Goal: Find specific page/section: Find specific page/section

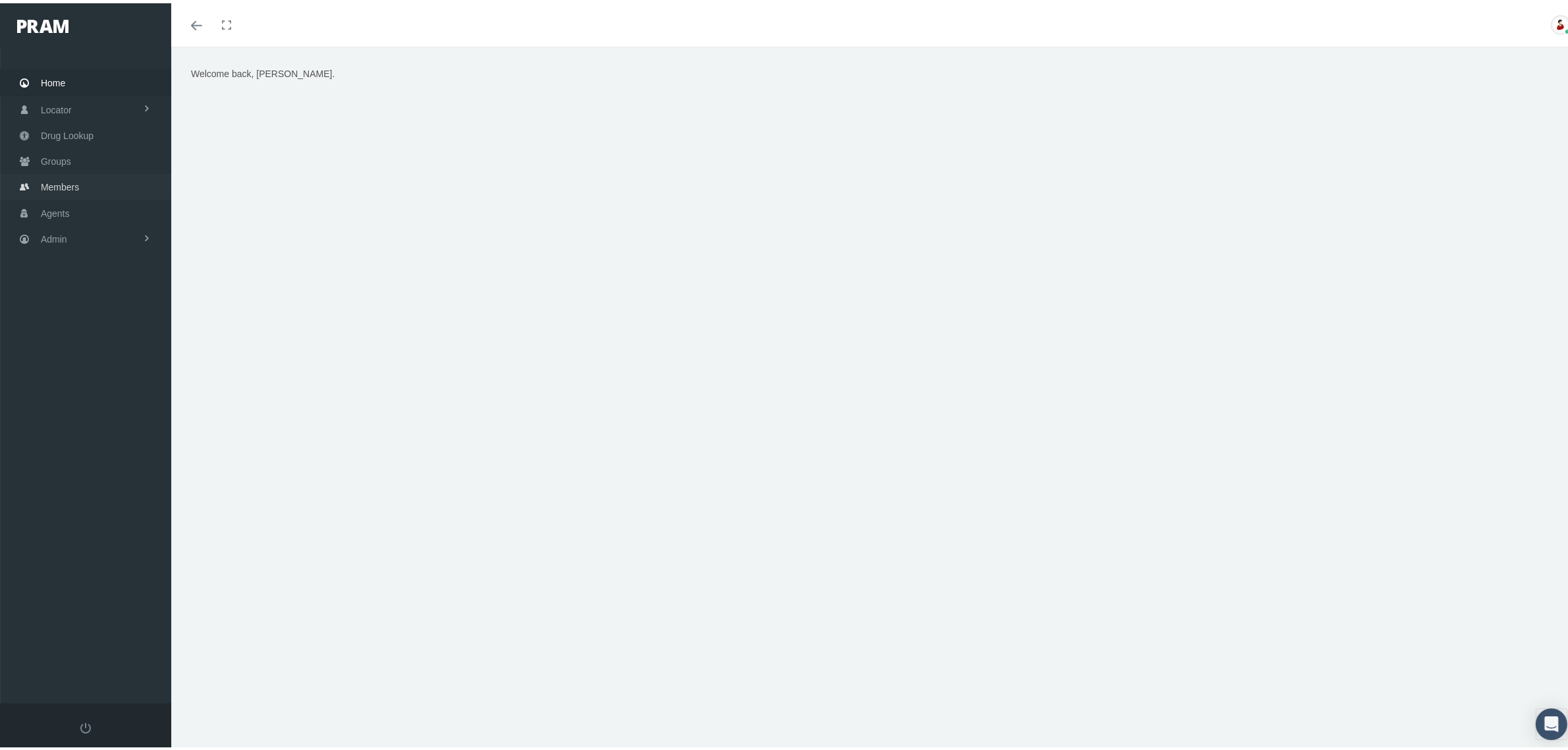
click at [66, 180] on span "Members" at bounding box center [60, 184] width 39 height 25
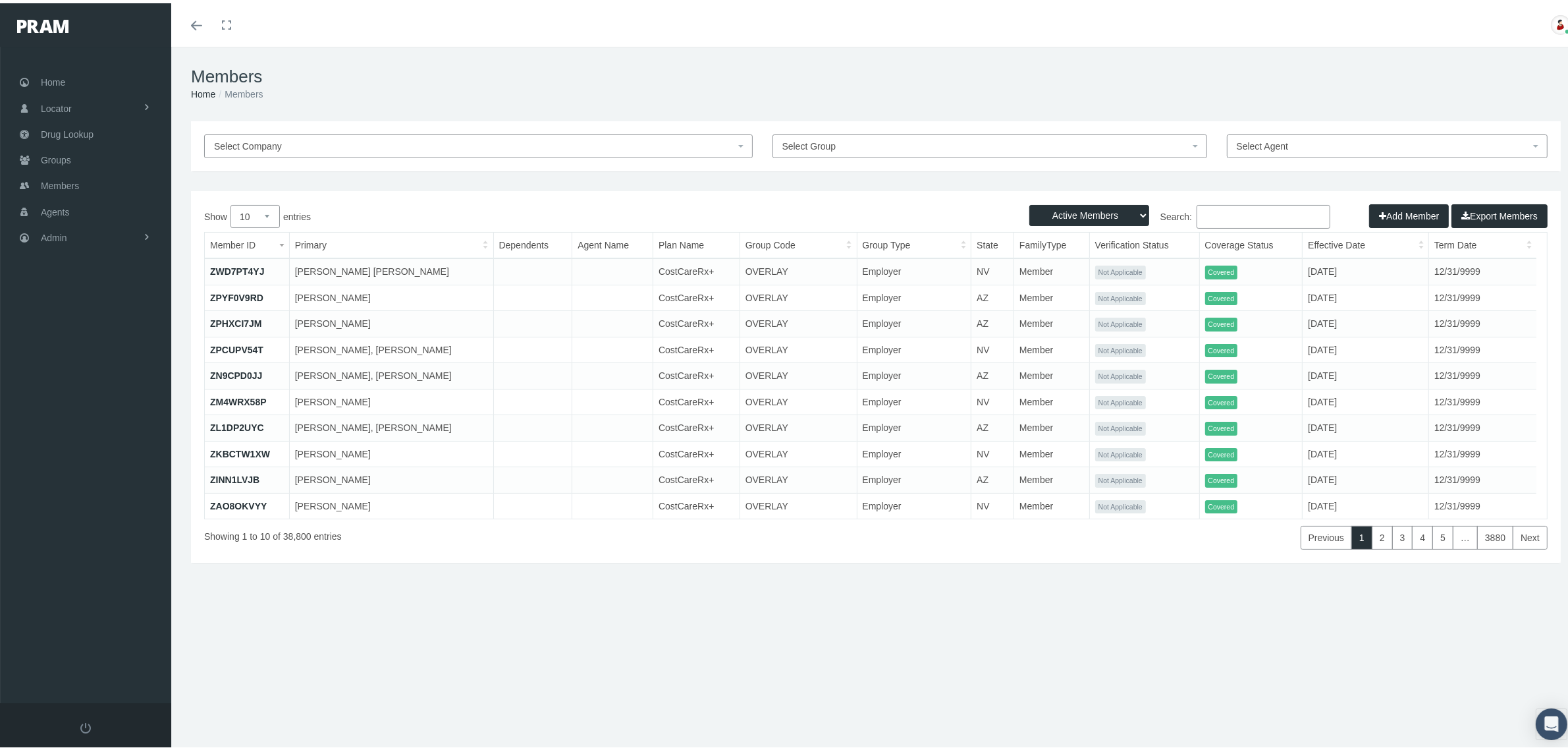
click at [1250, 219] on input "Search:" at bounding box center [1264, 213] width 134 height 24
paste input "679685029"
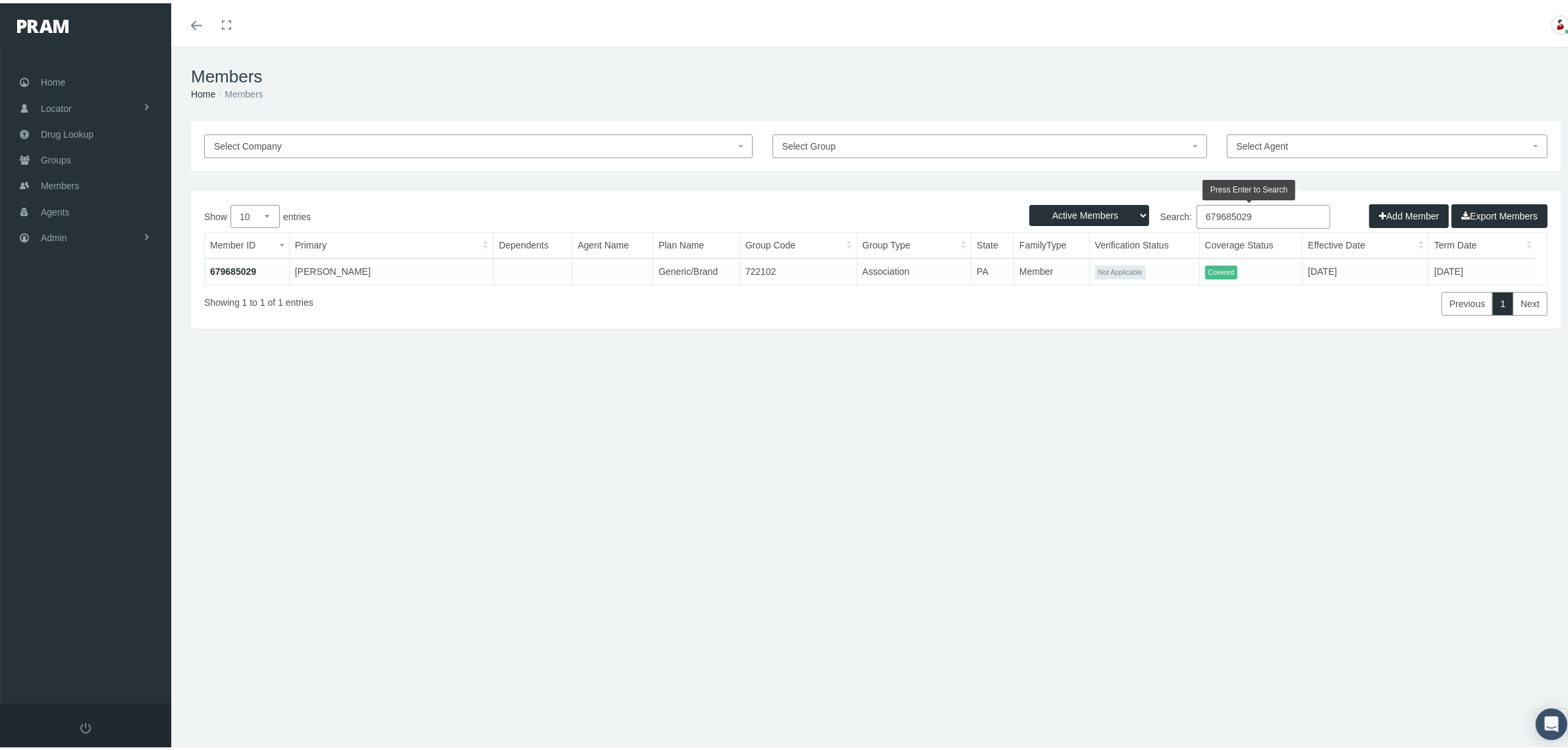
click at [1204, 215] on input "679685029" at bounding box center [1264, 213] width 134 height 24
paste input "US00193877"
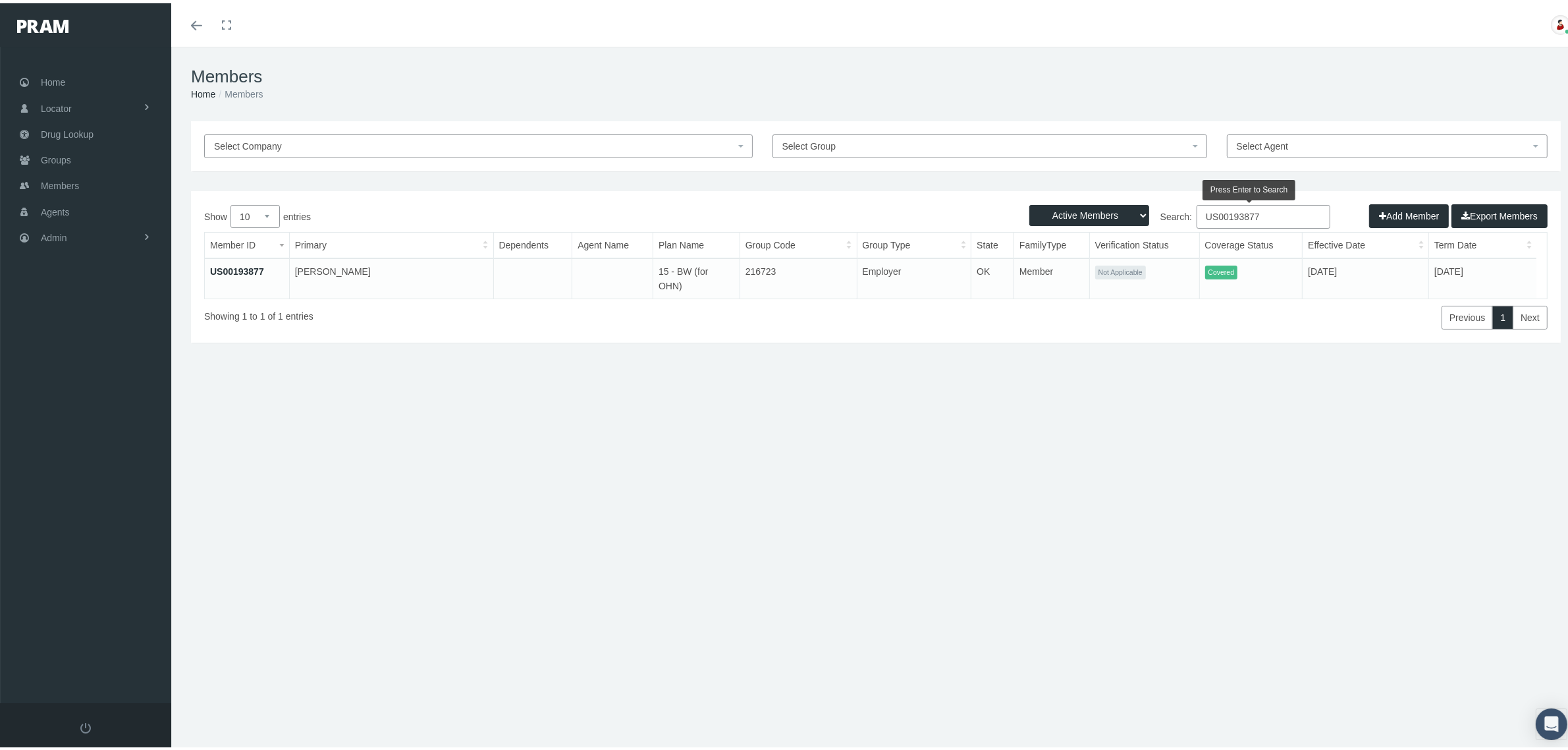
type input "US00193877"
click at [67, 158] on span "Groups" at bounding box center [56, 157] width 31 height 25
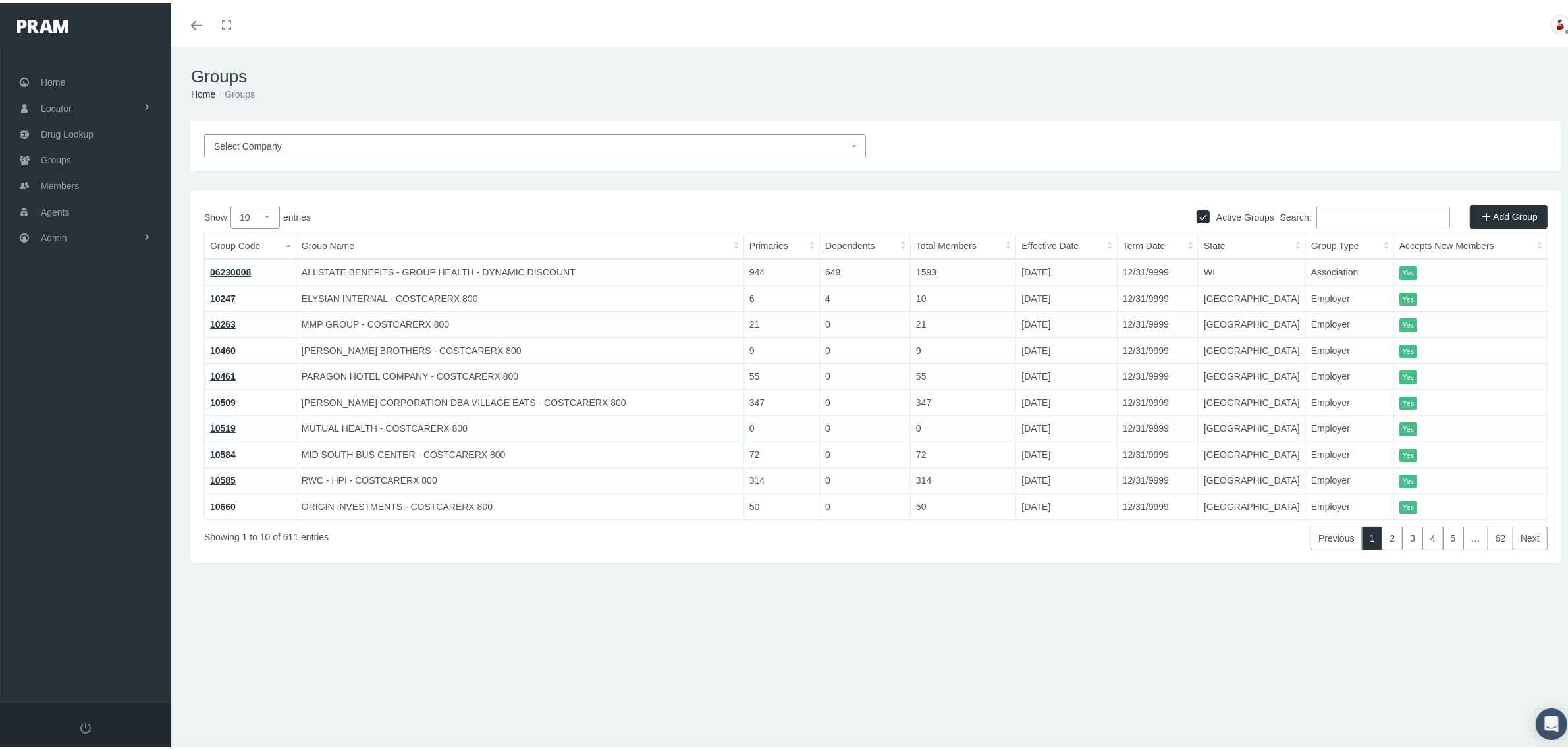
click at [1347, 218] on input "Search:" at bounding box center [1383, 214] width 134 height 24
paste input "HMHCREB60701"
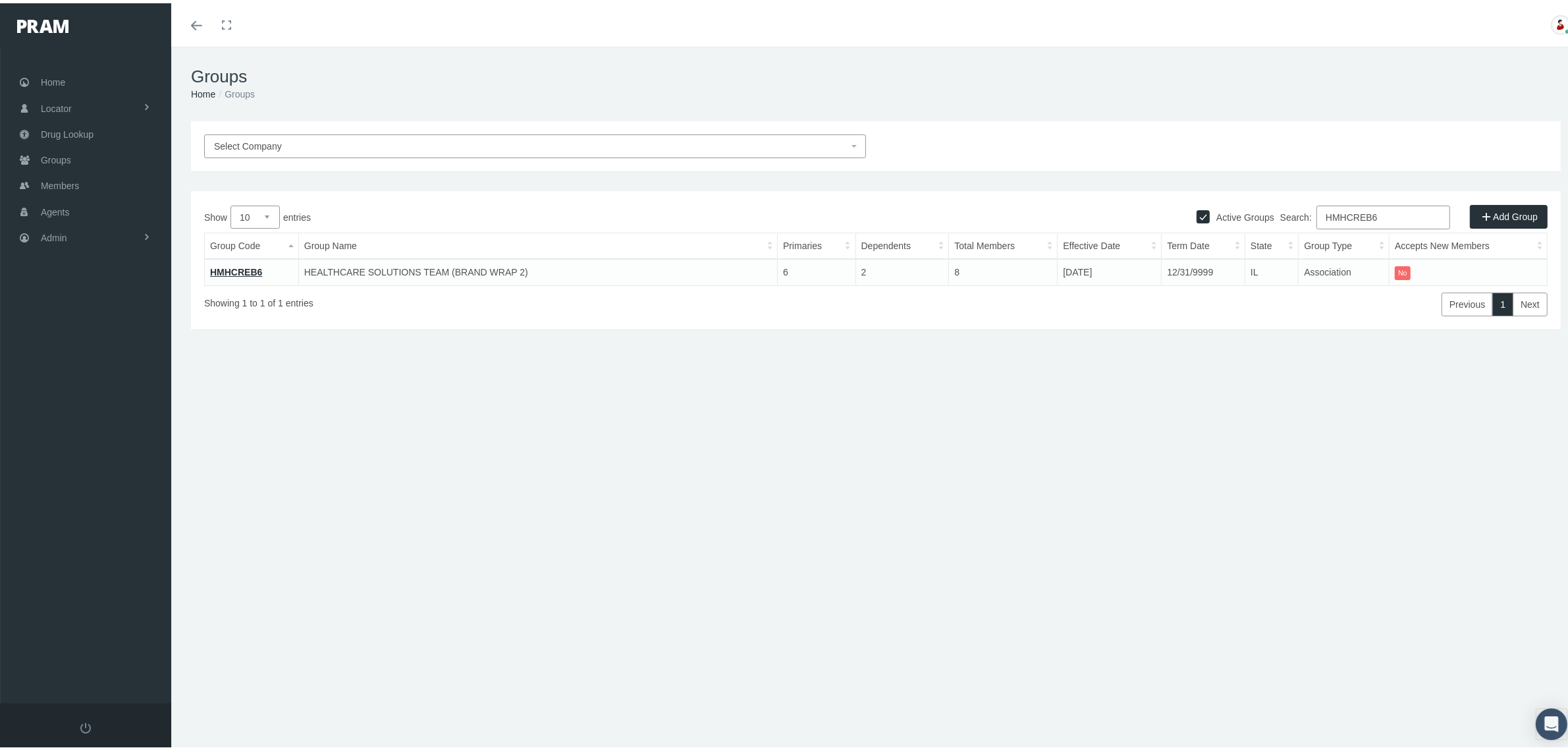
type input "HMHCREB6"
click at [249, 267] on link "HMHCREB6" at bounding box center [236, 269] width 52 height 11
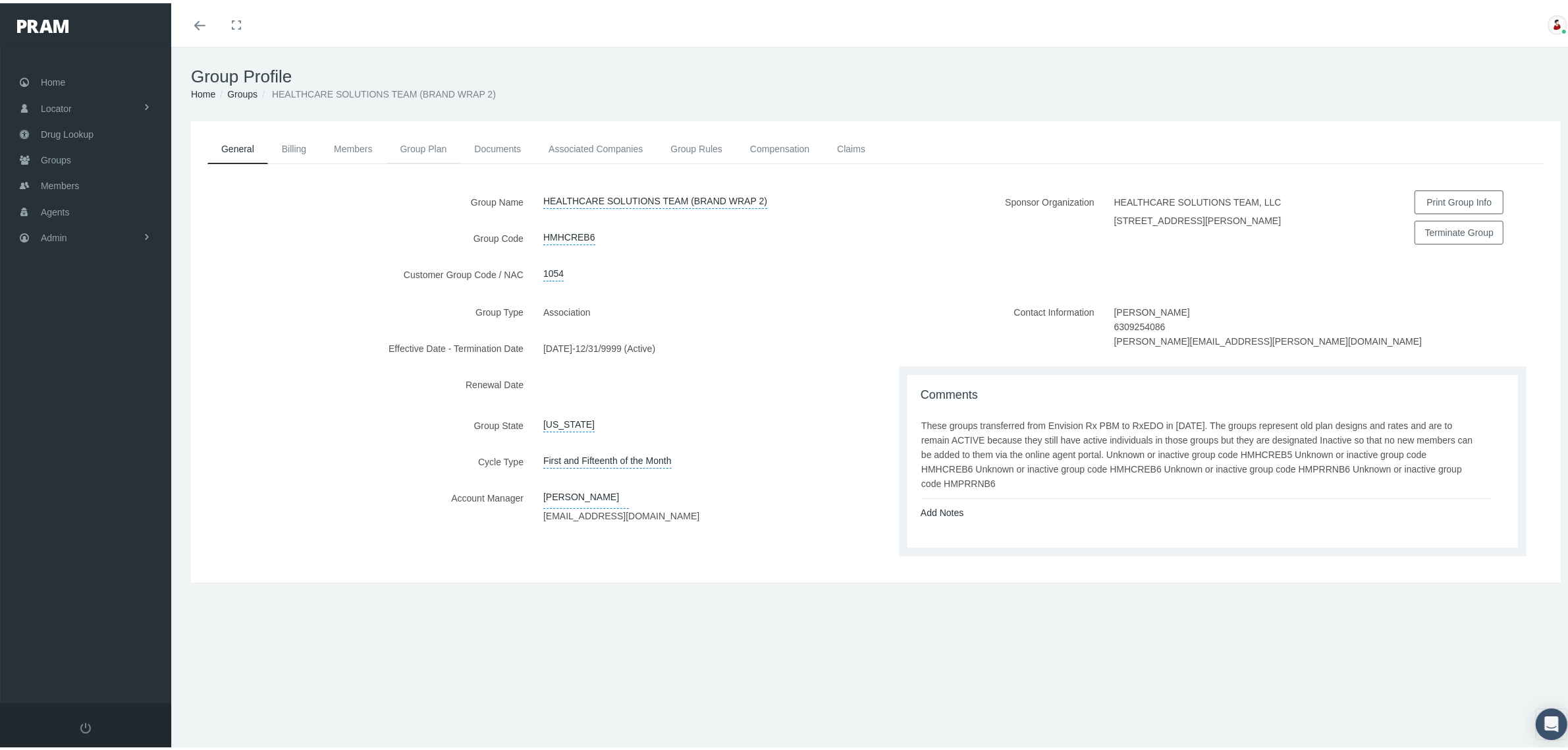
click at [424, 137] on link "Group Plan" at bounding box center [424, 145] width 74 height 29
